Goal: Task Accomplishment & Management: Complete application form

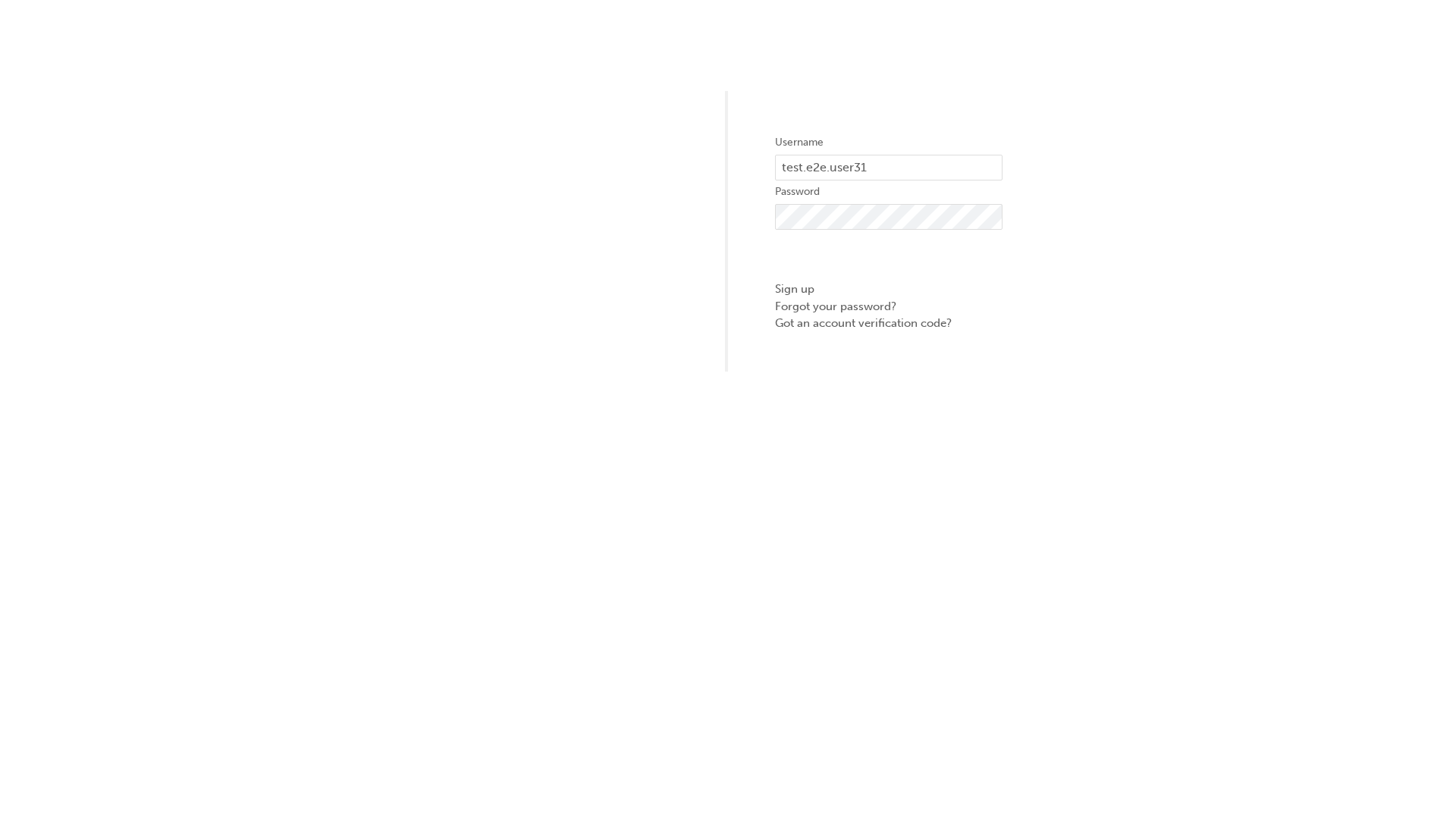
type input "test.e2e.user31"
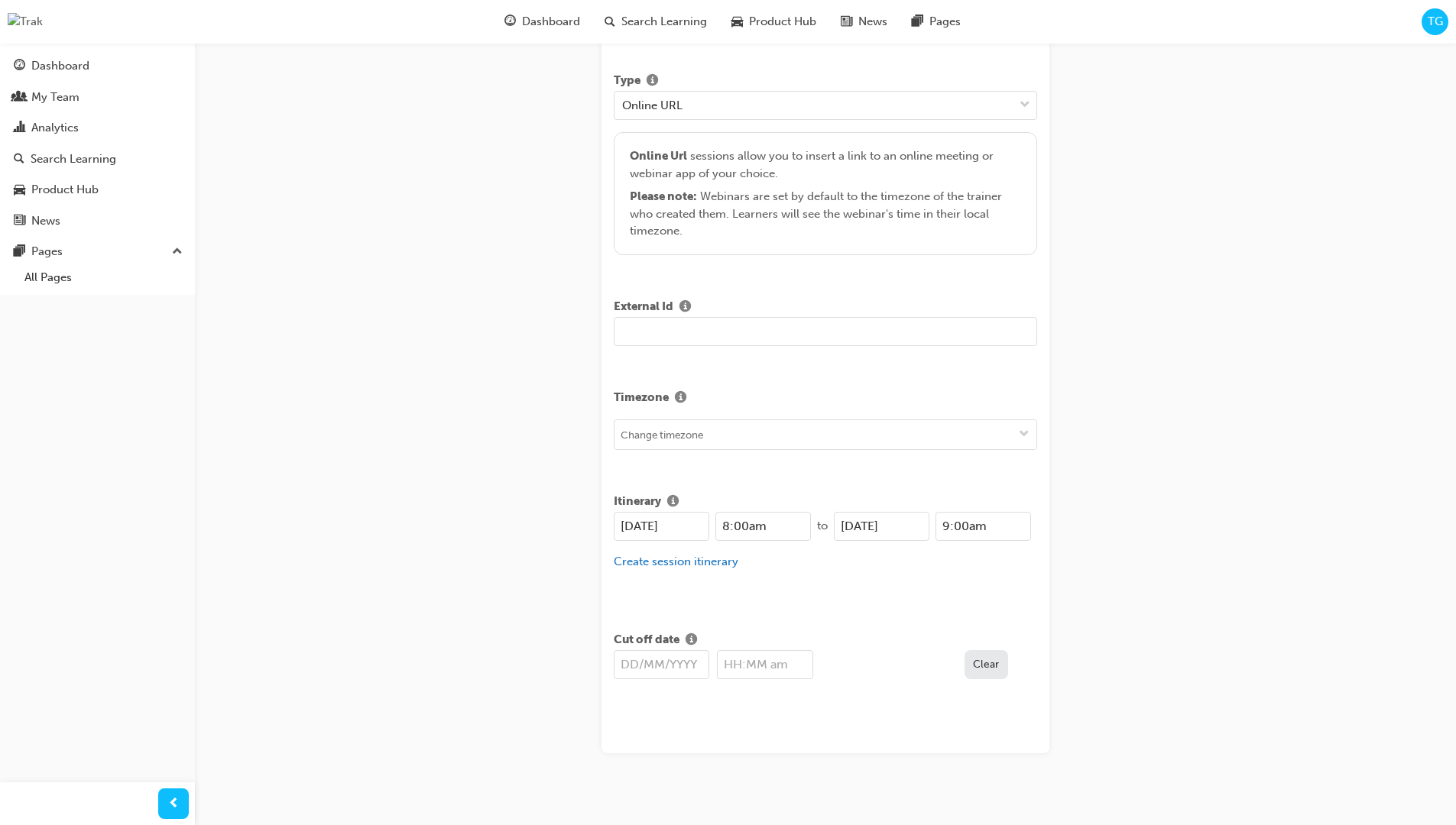
type input "Title for testing purposes"
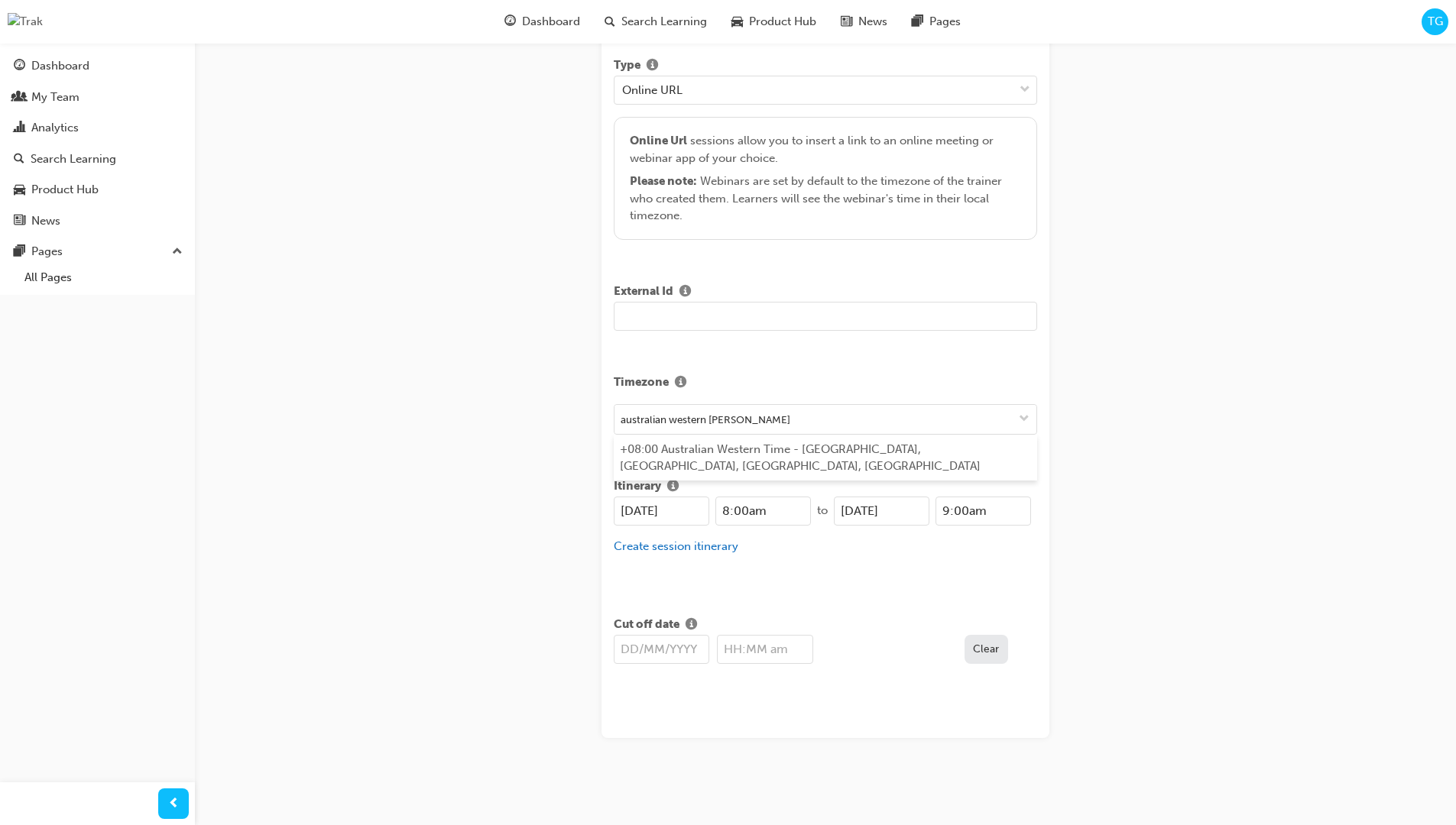
type input "australian western time"
type input "[DATE]"
type input "8:00am"
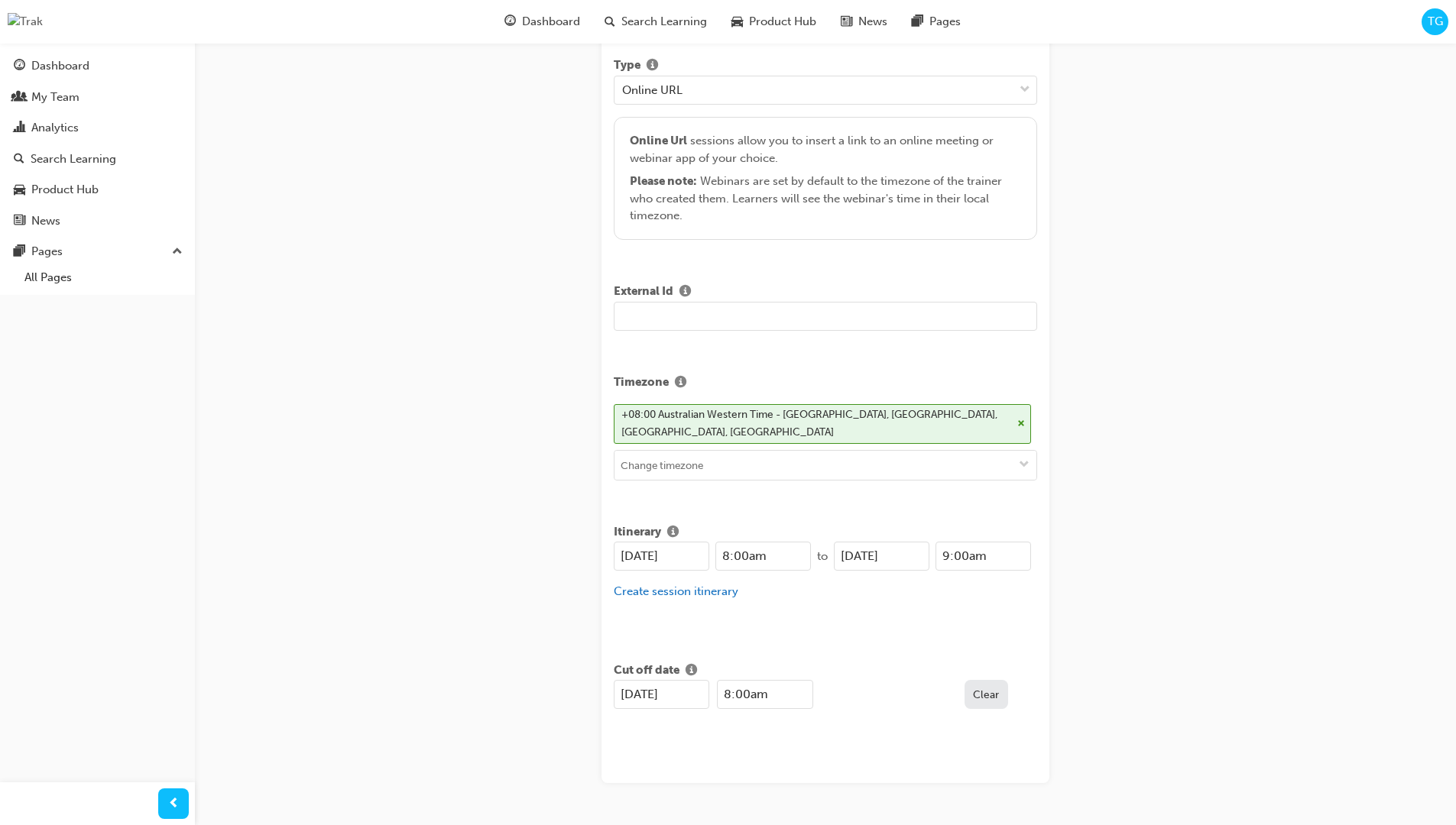
scroll to position [331, 0]
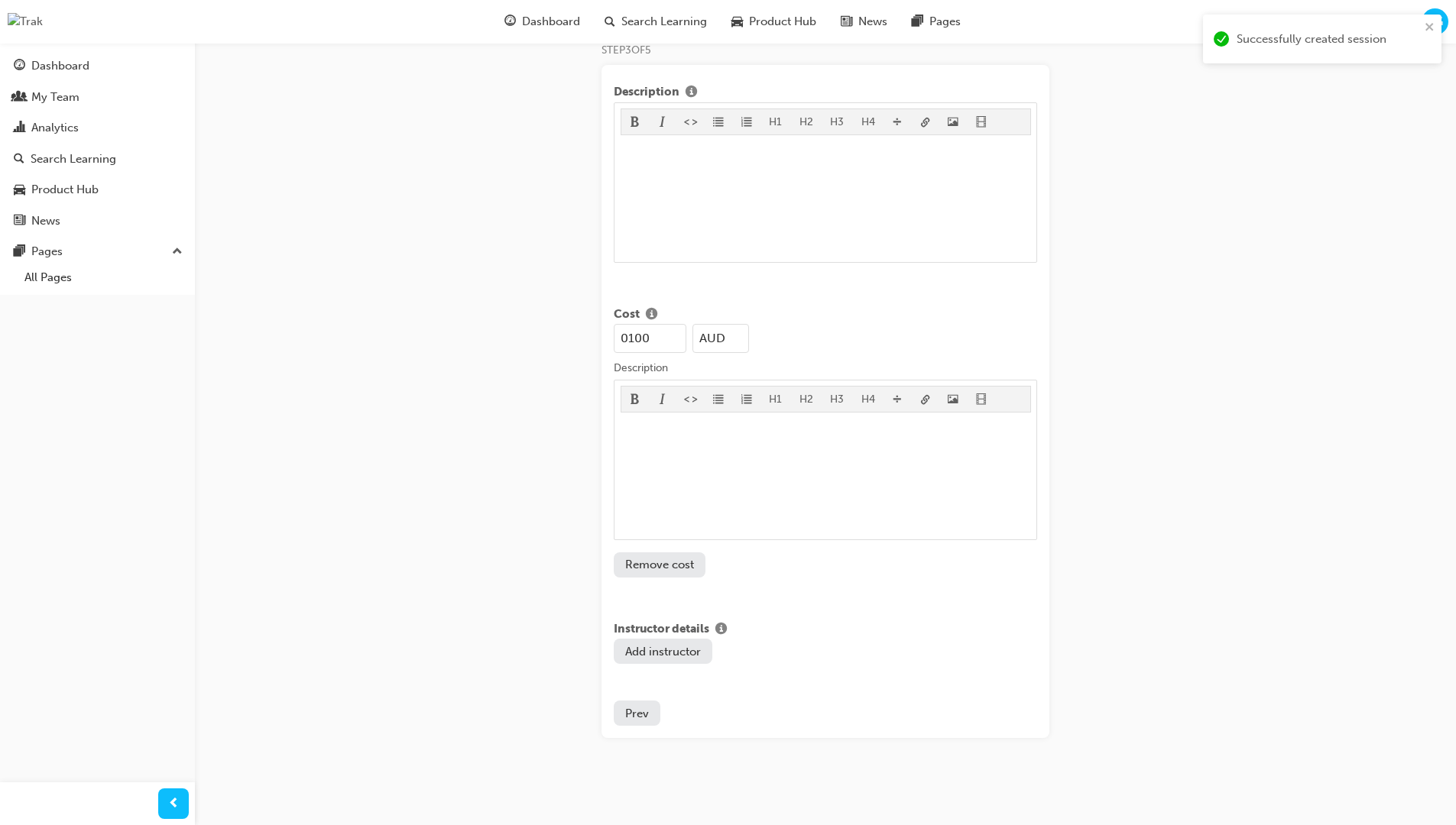
type input "100"
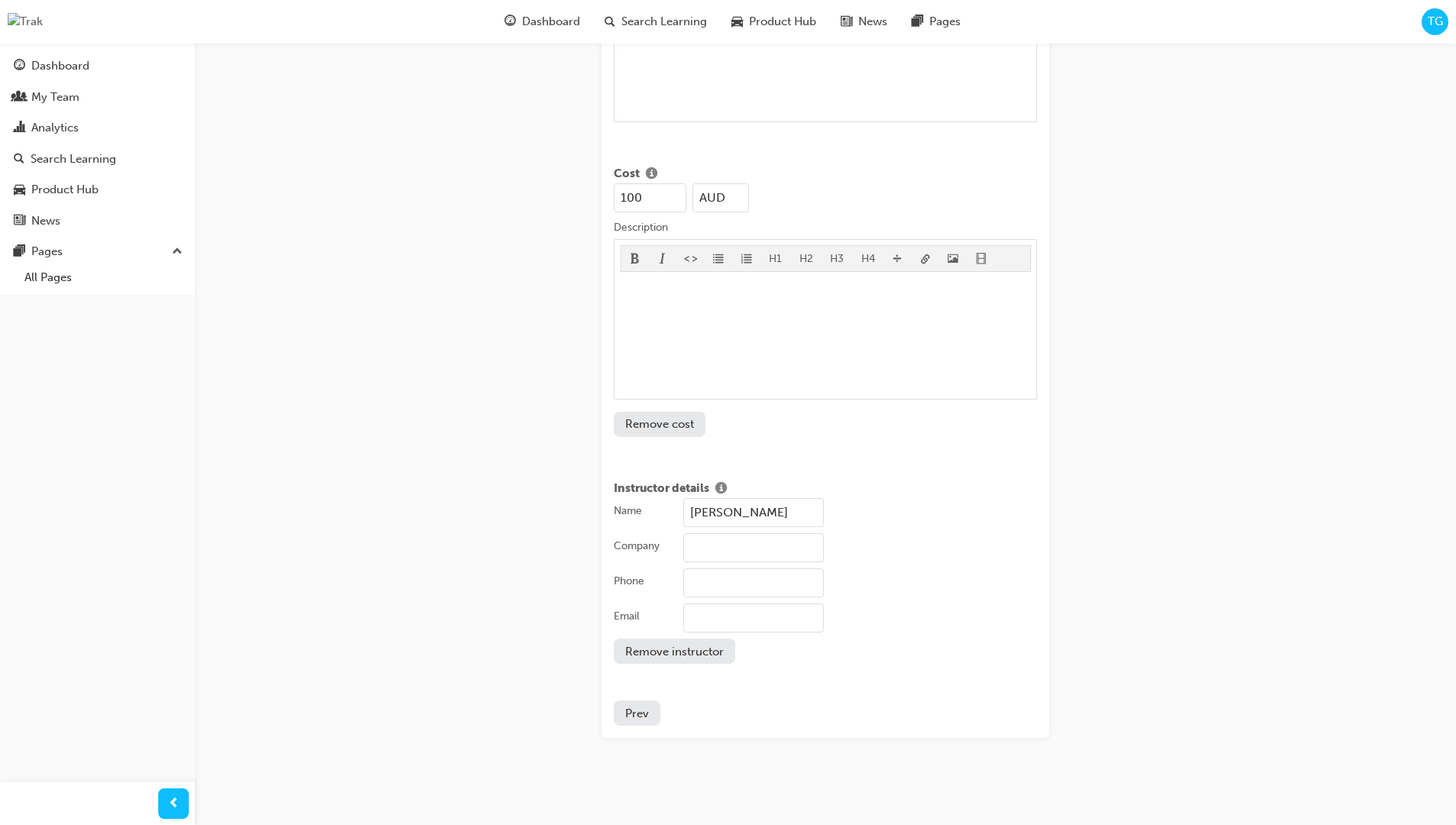
type input "[PERSON_NAME]"
type input "Test corporation"
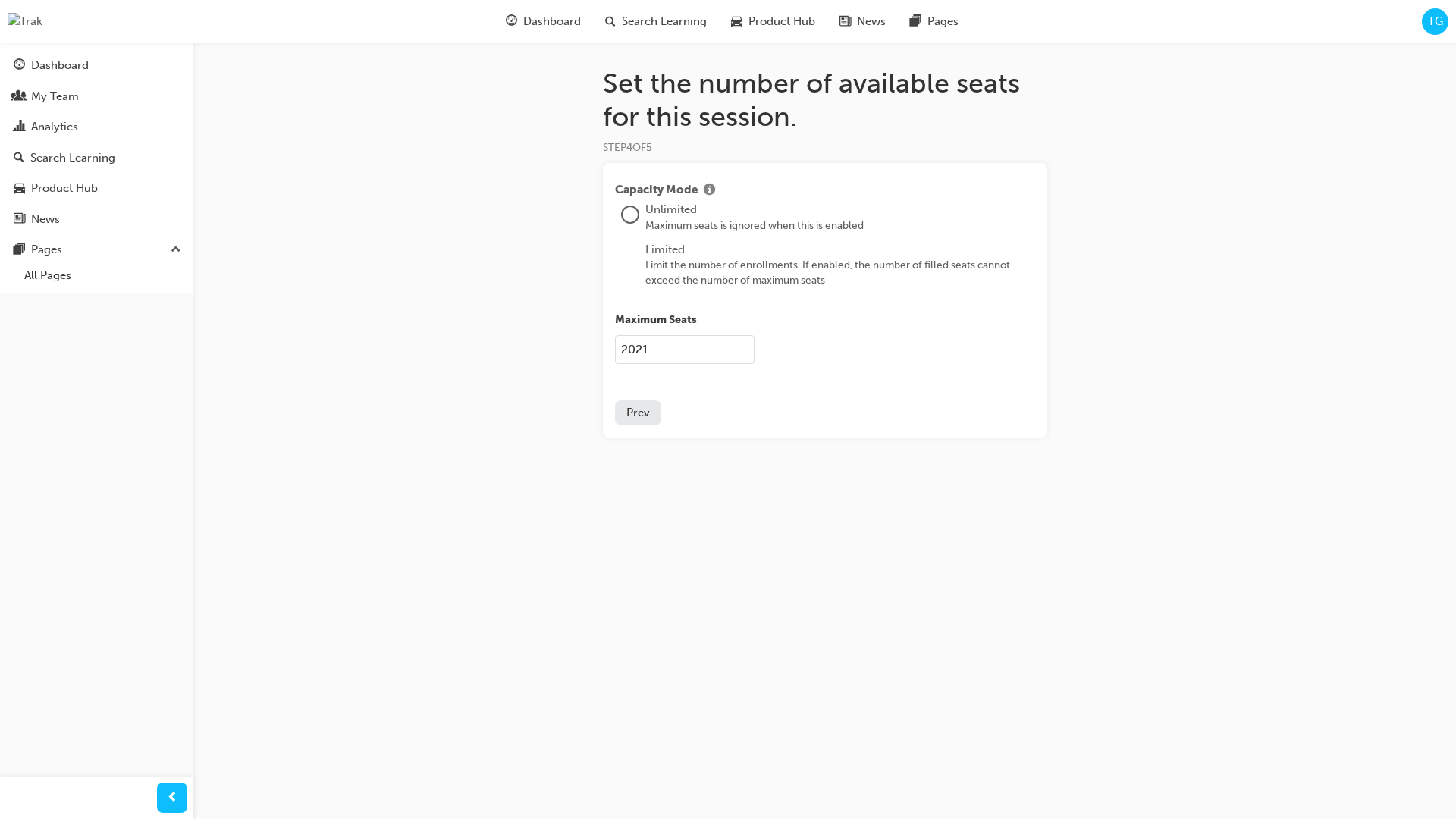
type input "2021"
